Goal: Information Seeking & Learning: Learn about a topic

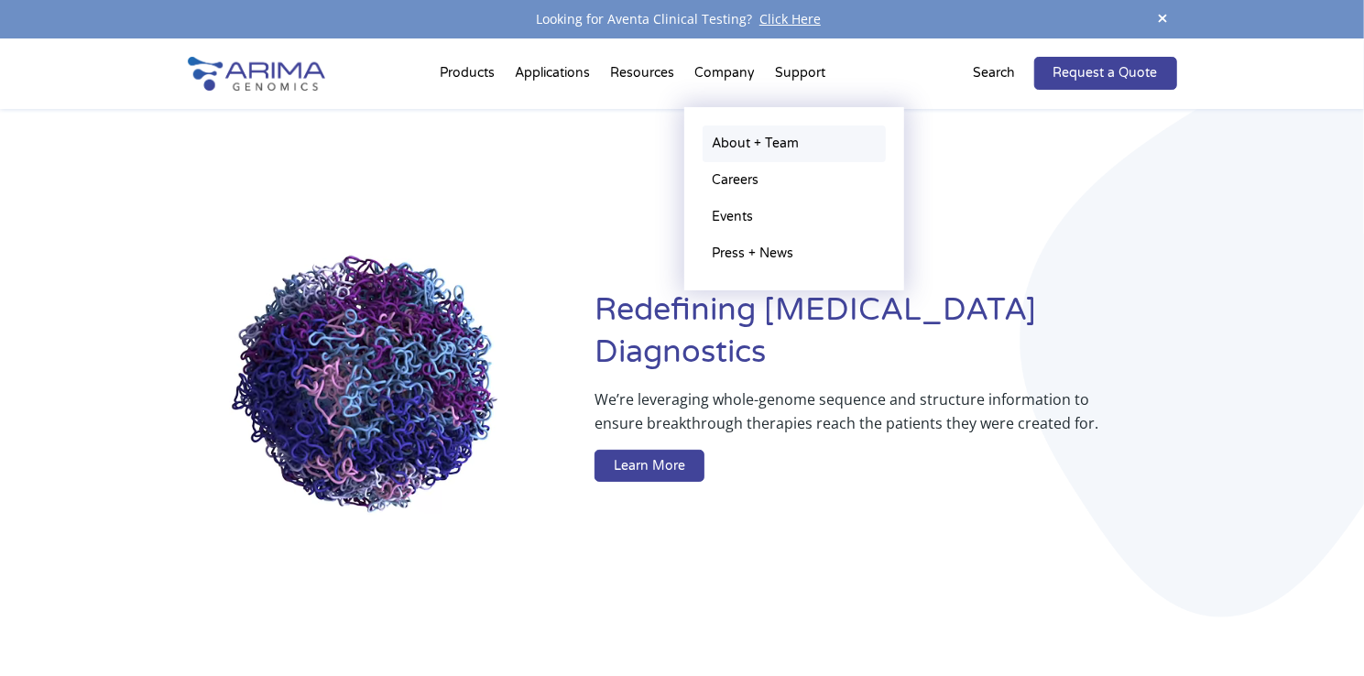
click at [757, 137] on link "About + Team" at bounding box center [793, 143] width 183 height 37
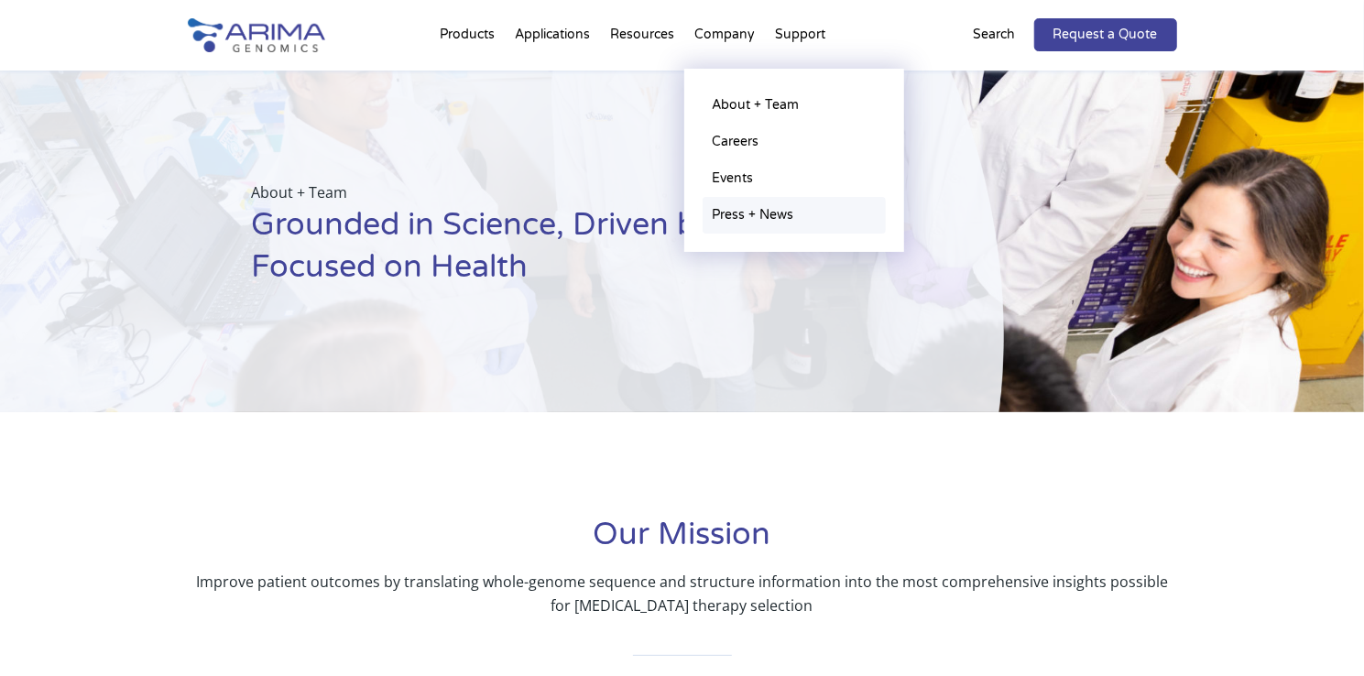
click at [741, 217] on link "Press + News" at bounding box center [793, 215] width 183 height 37
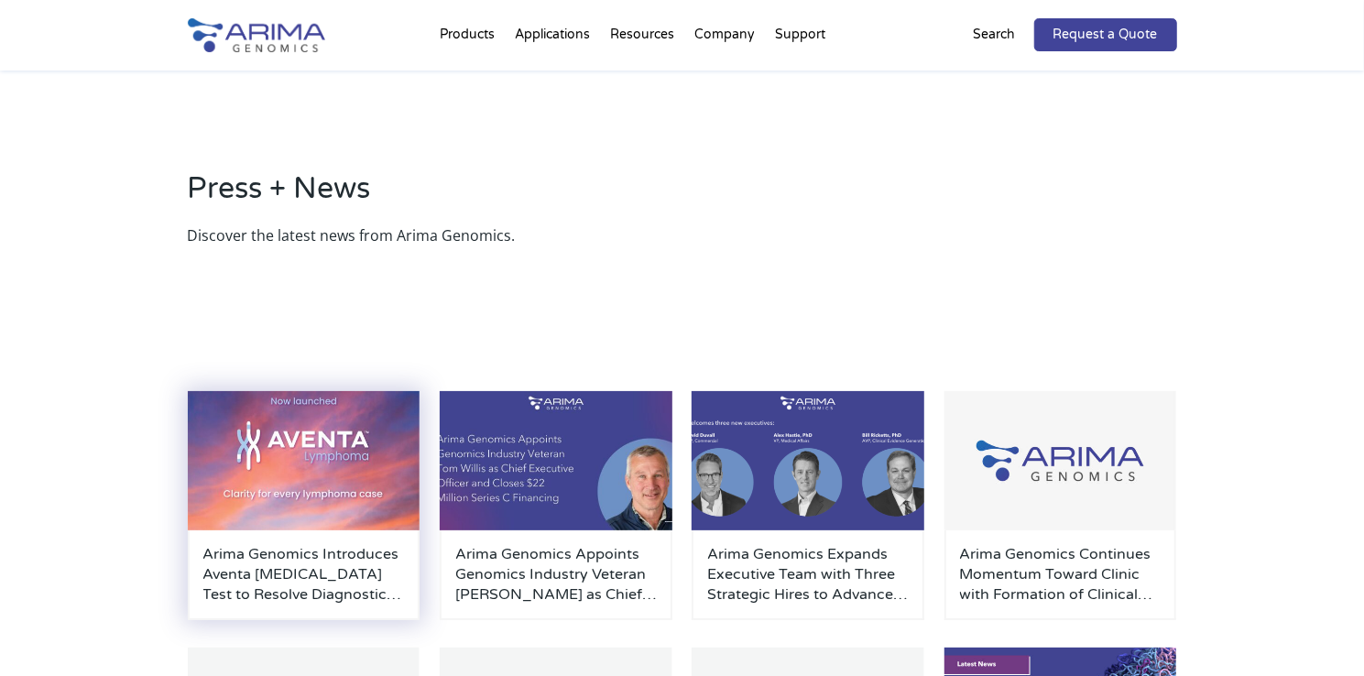
click at [333, 459] on img at bounding box center [304, 460] width 233 height 139
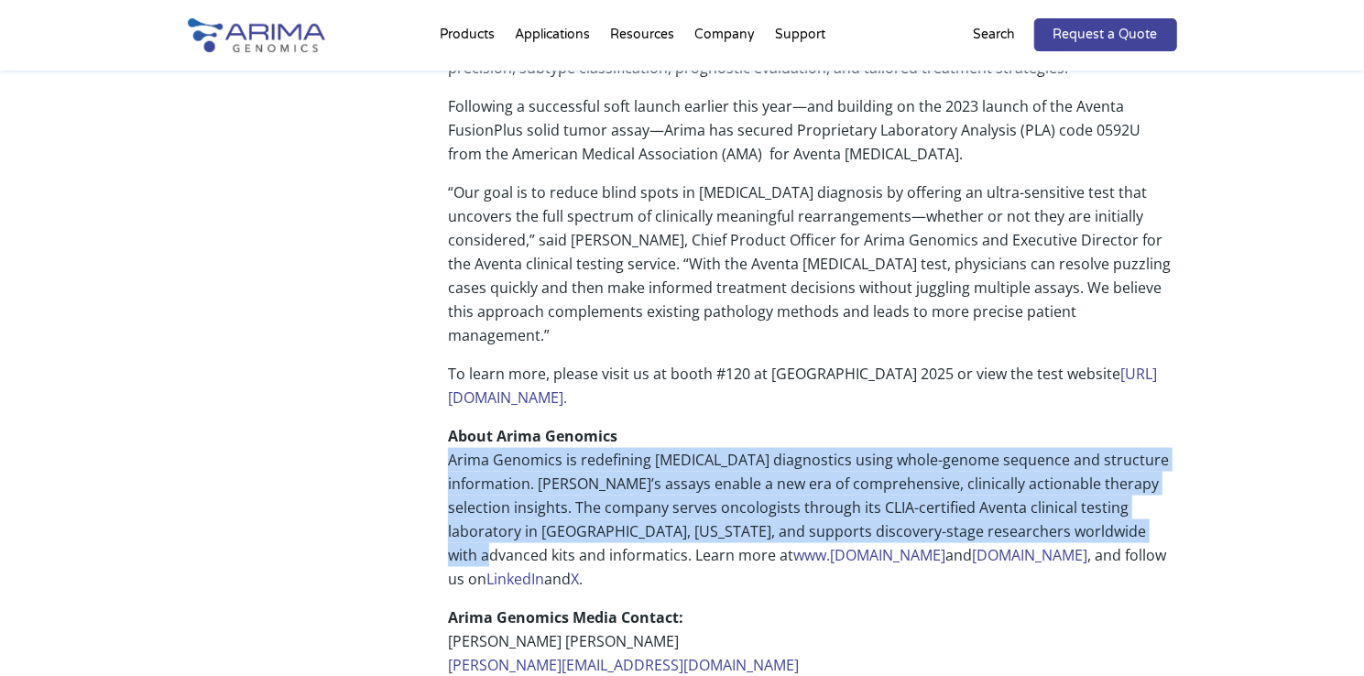
drag, startPoint x: 452, startPoint y: 349, endPoint x: 1170, endPoint y: 426, distance: 722.1
click at [1170, 426] on p "About Arima Genomics Arima Genomics is redefining cancer diagnostics using whol…" at bounding box center [812, 514] width 728 height 181
copy p "Arima Genomics is redefining cancer diagnostics using whole-genome sequence and…"
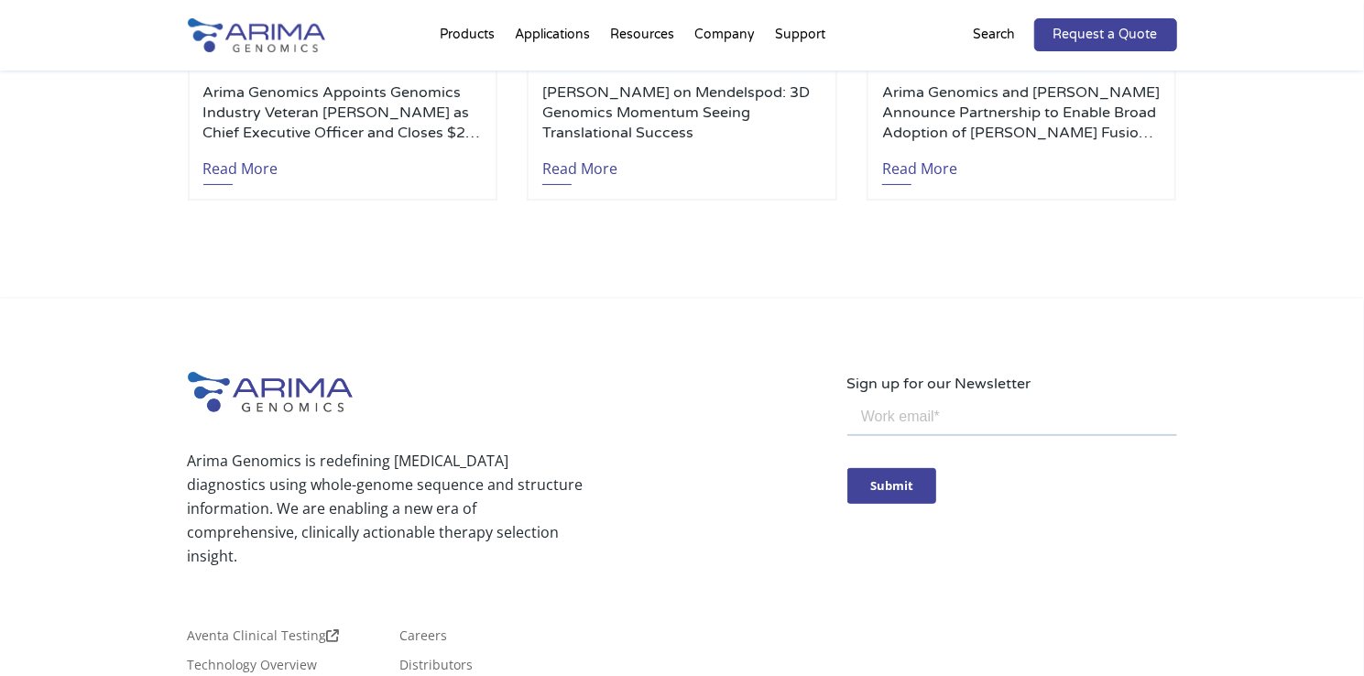
scroll to position [4425, 0]
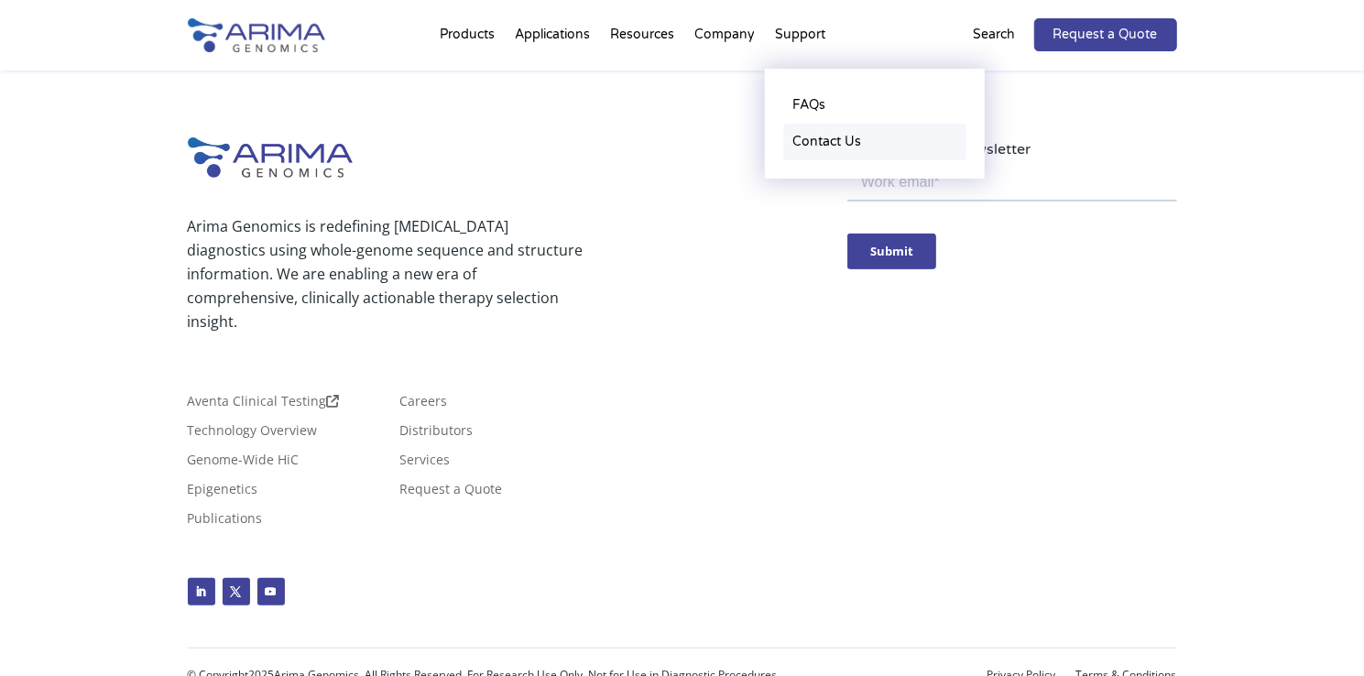
click at [827, 142] on link "Contact Us" at bounding box center [874, 142] width 183 height 37
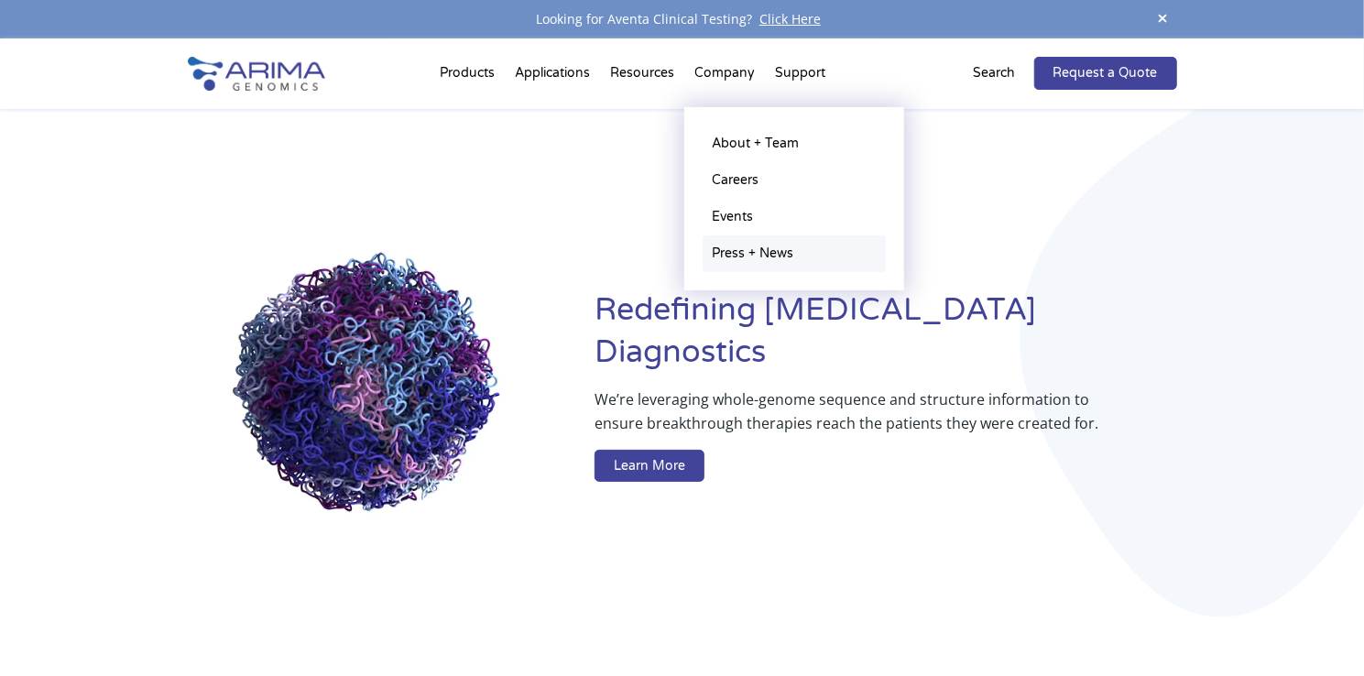
click at [731, 248] on link "Press + News" at bounding box center [793, 253] width 183 height 37
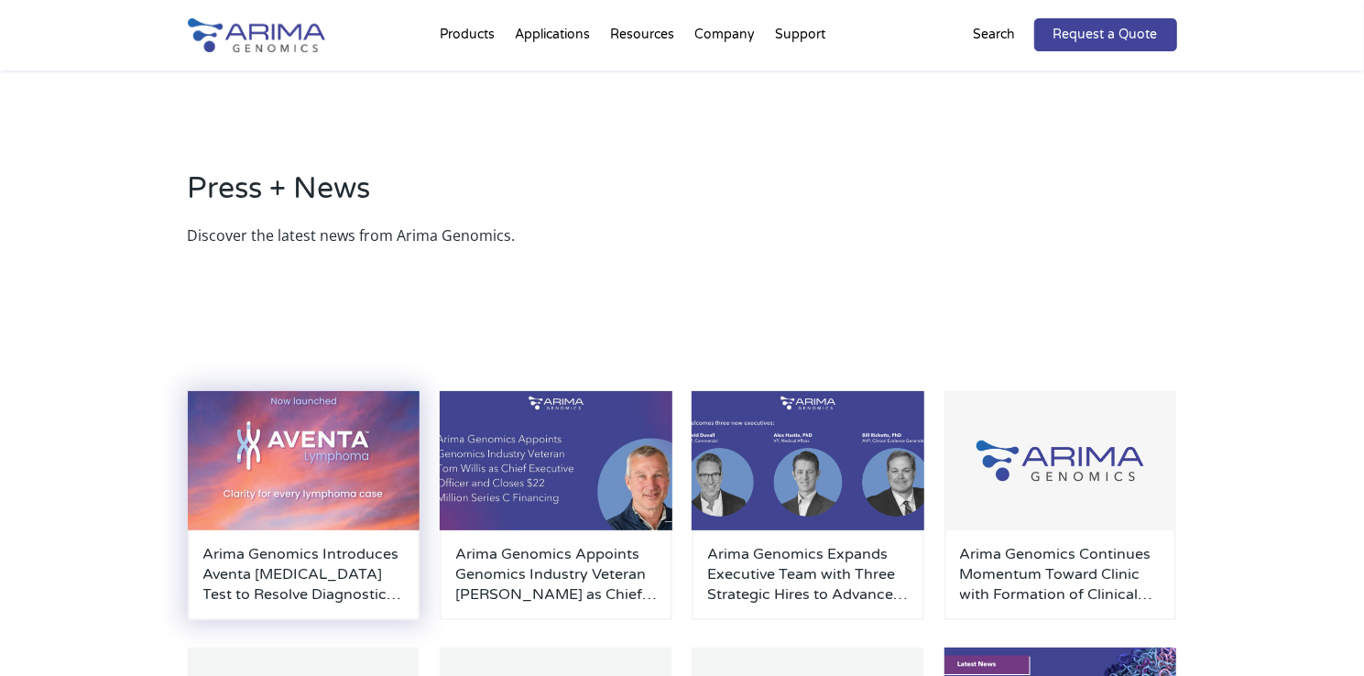
click at [278, 472] on img at bounding box center [304, 460] width 233 height 139
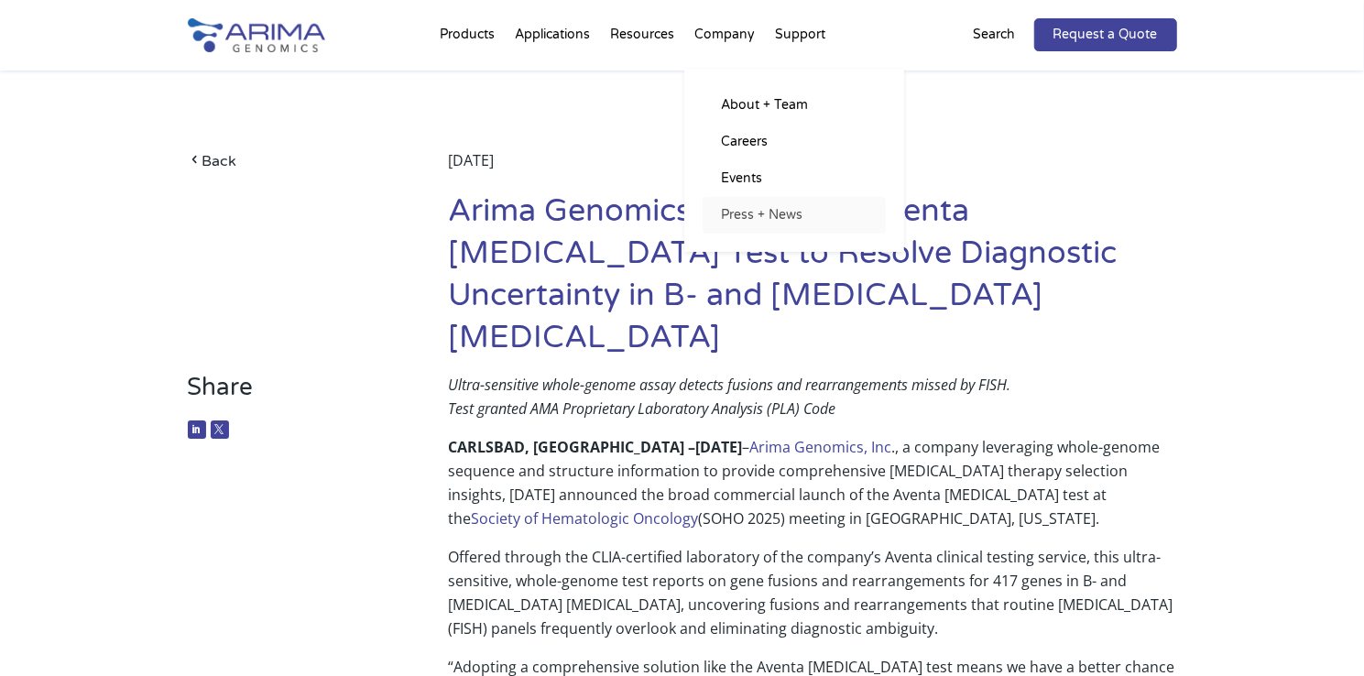
click at [763, 214] on link "Press + News" at bounding box center [793, 215] width 183 height 37
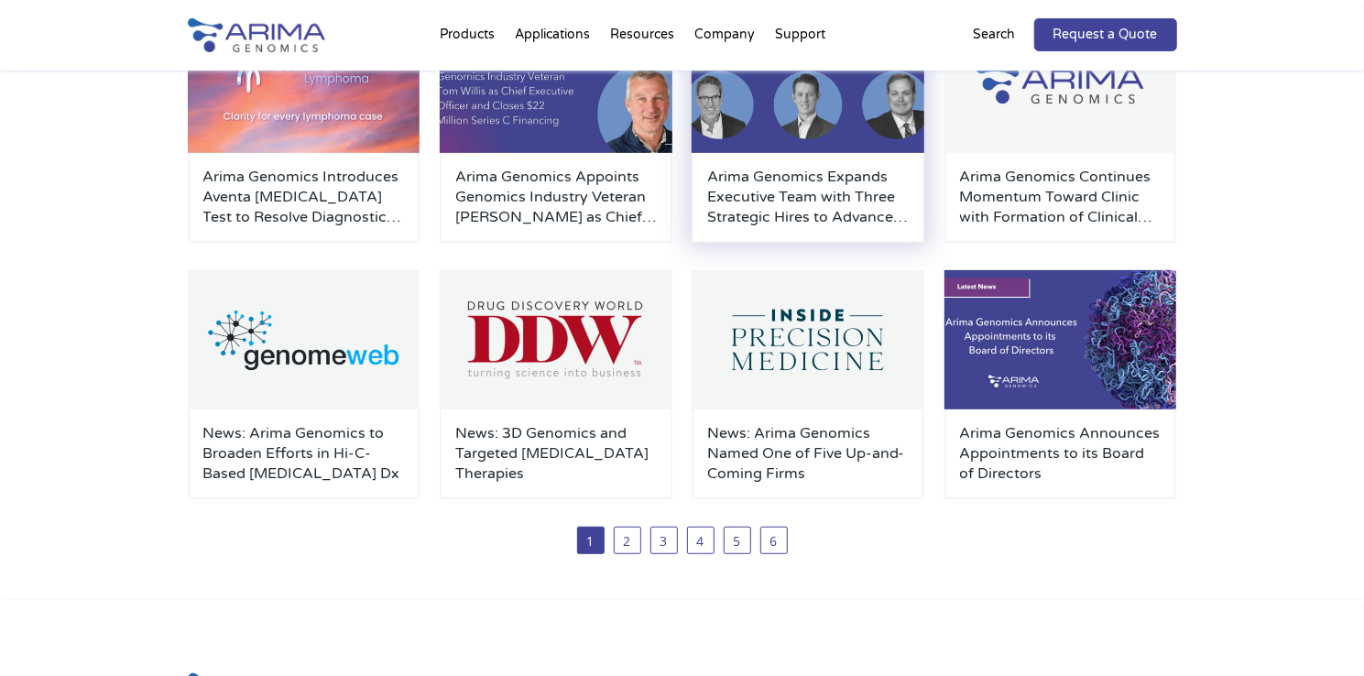
scroll to position [381, 0]
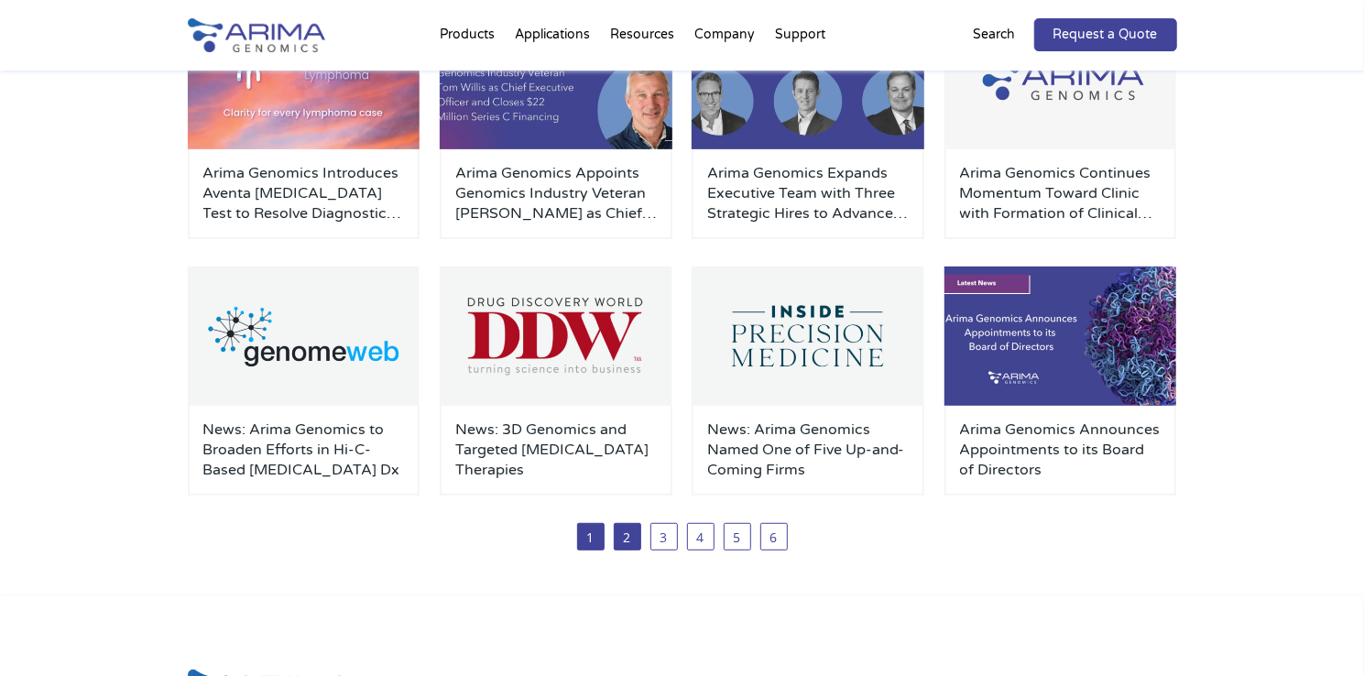
click at [634, 540] on link "2" at bounding box center [627, 536] width 27 height 27
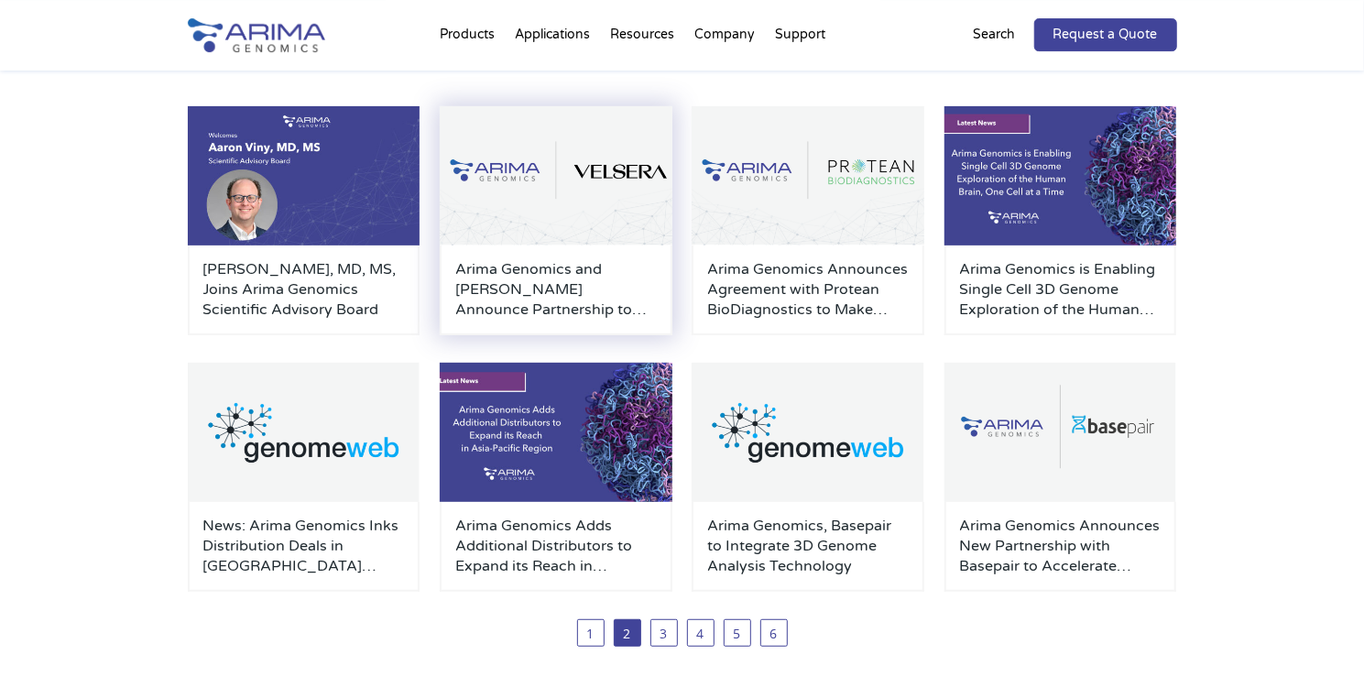
scroll to position [286, 0]
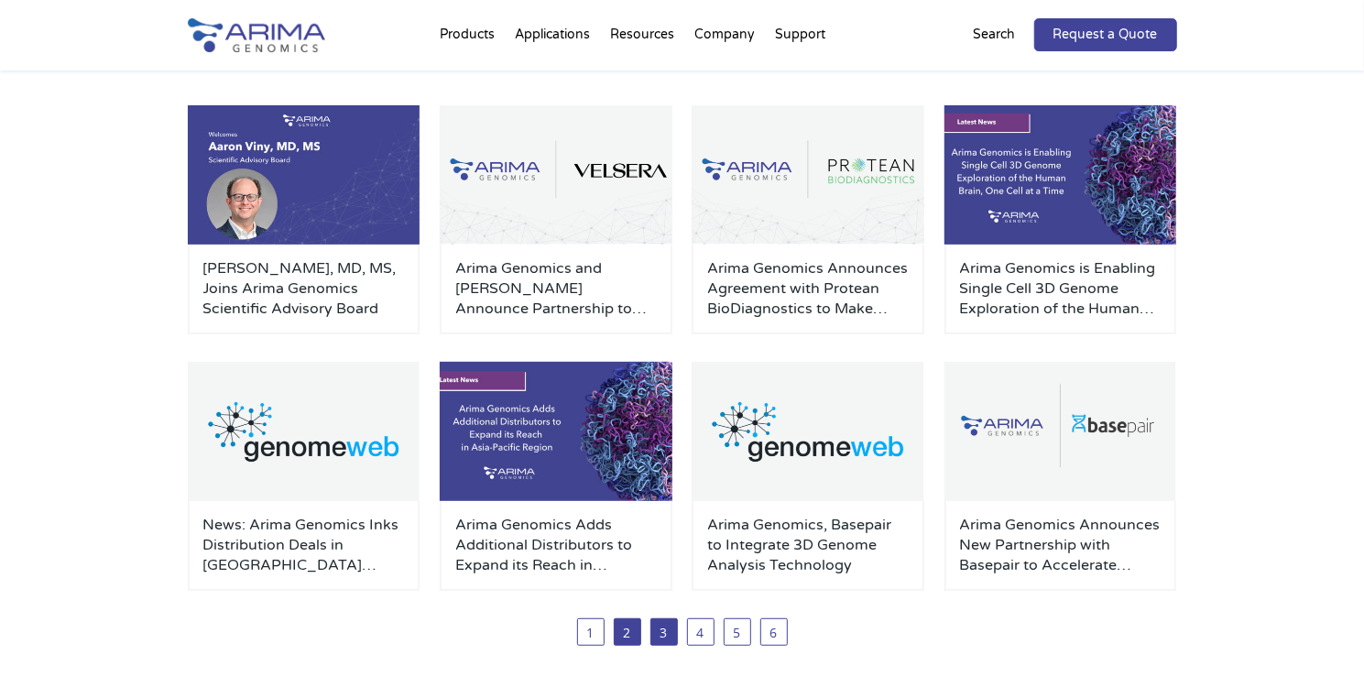
click at [674, 630] on link "3" at bounding box center [663, 631] width 27 height 27
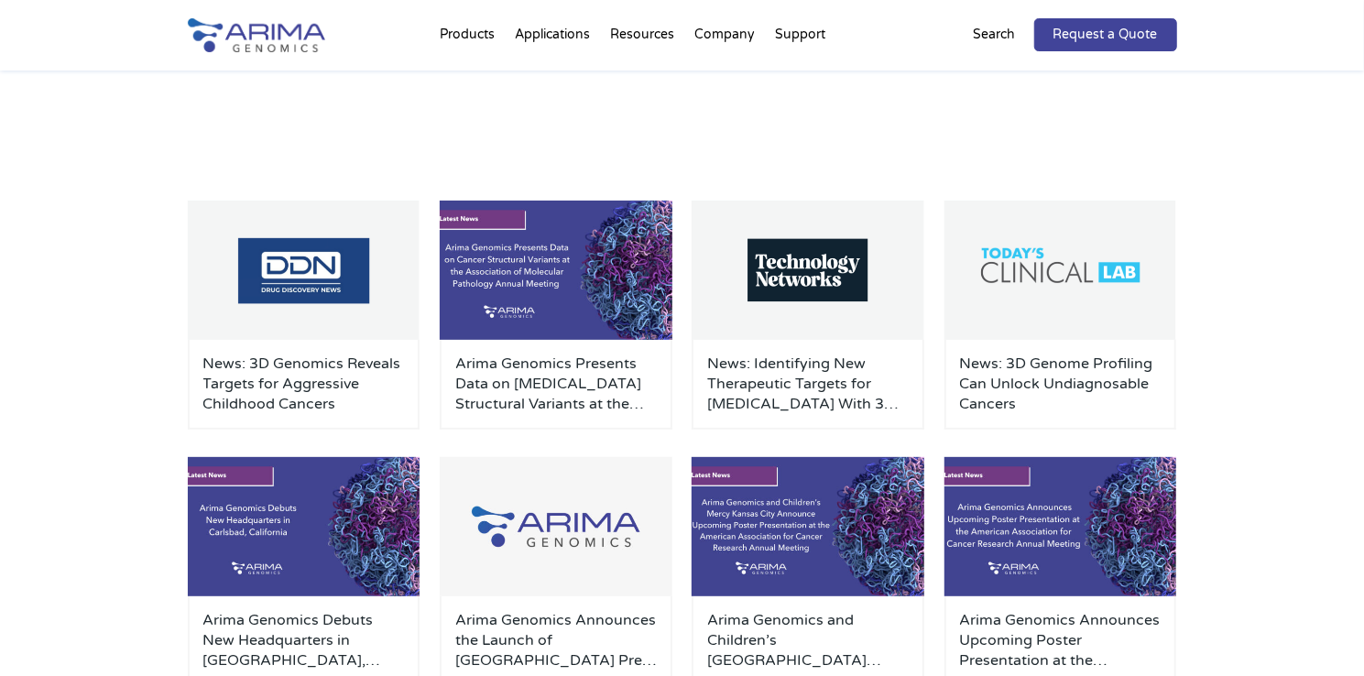
scroll to position [286, 0]
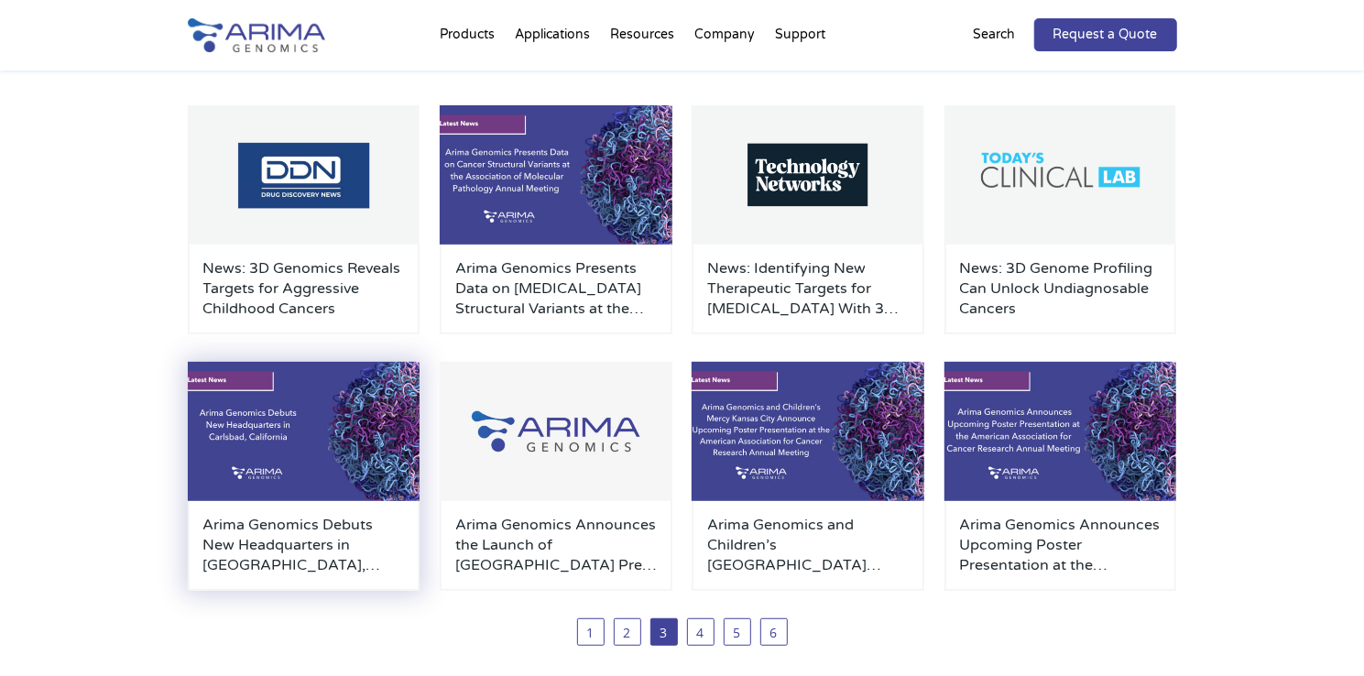
click at [394, 424] on img at bounding box center [304, 431] width 233 height 139
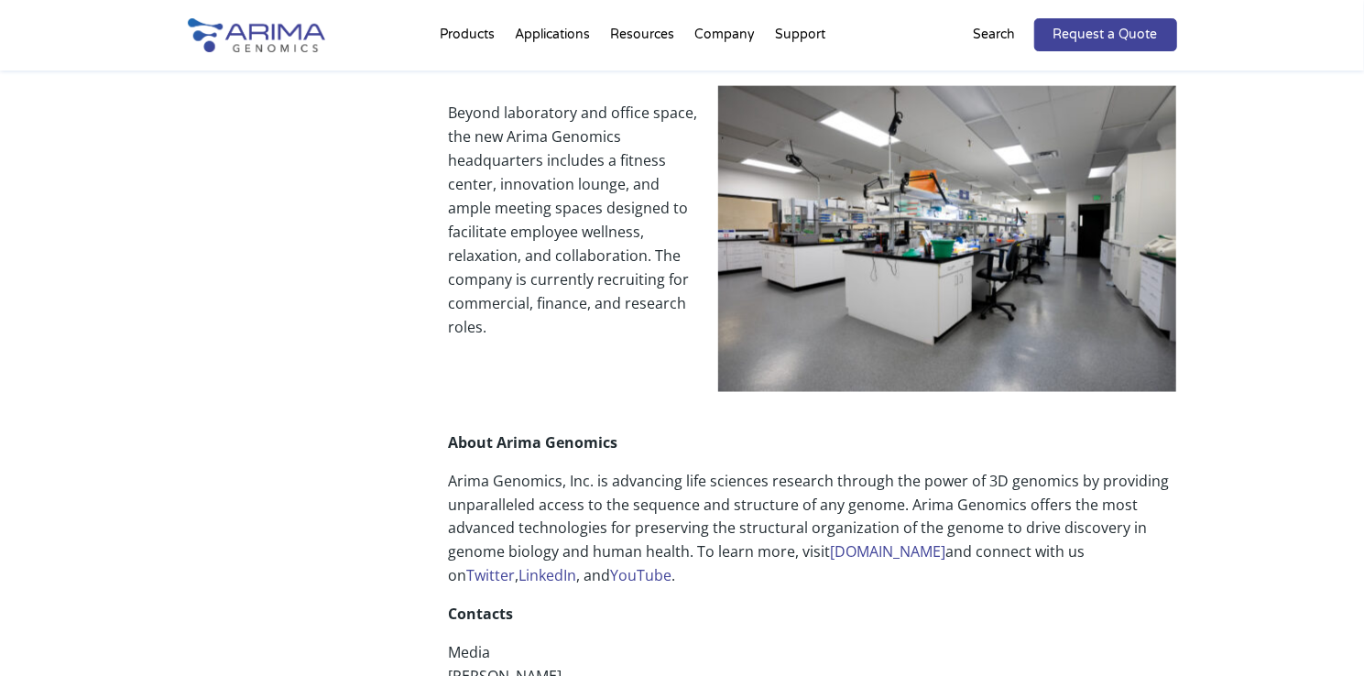
scroll to position [1905, 0]
